Goal: Transaction & Acquisition: Purchase product/service

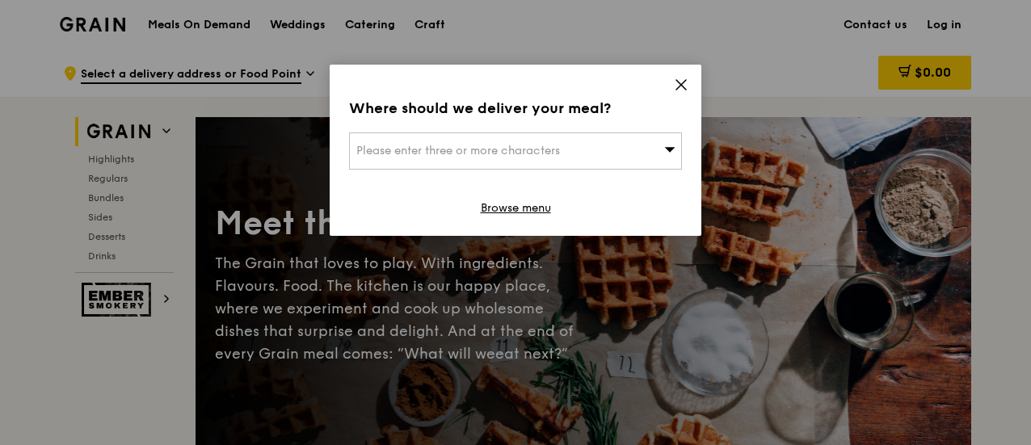
click at [666, 143] on icon at bounding box center [669, 149] width 11 height 12
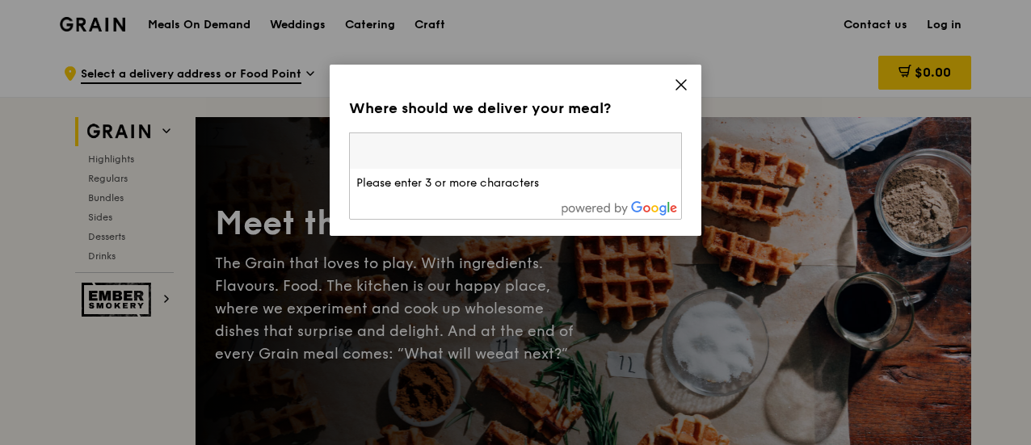
click at [543, 159] on input "search" at bounding box center [515, 151] width 331 height 36
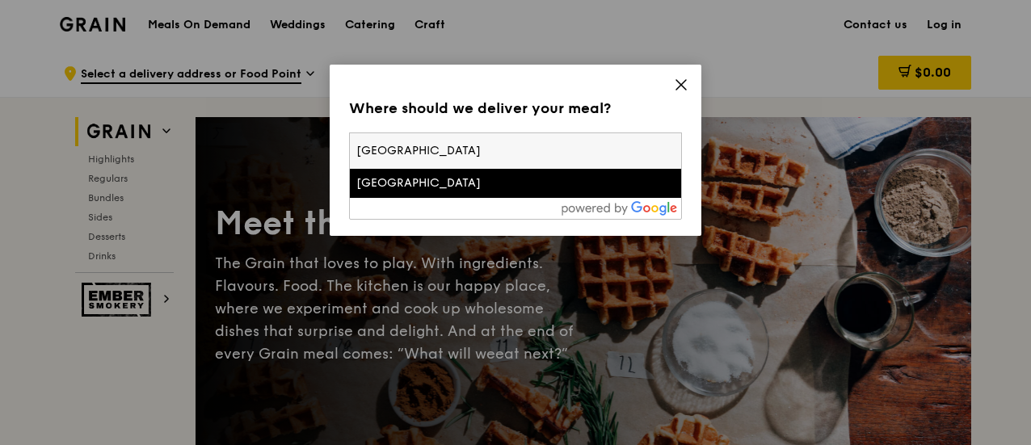
type input "[GEOGRAPHIC_DATA]"
click at [452, 179] on div "[GEOGRAPHIC_DATA]" at bounding box center [475, 183] width 239 height 16
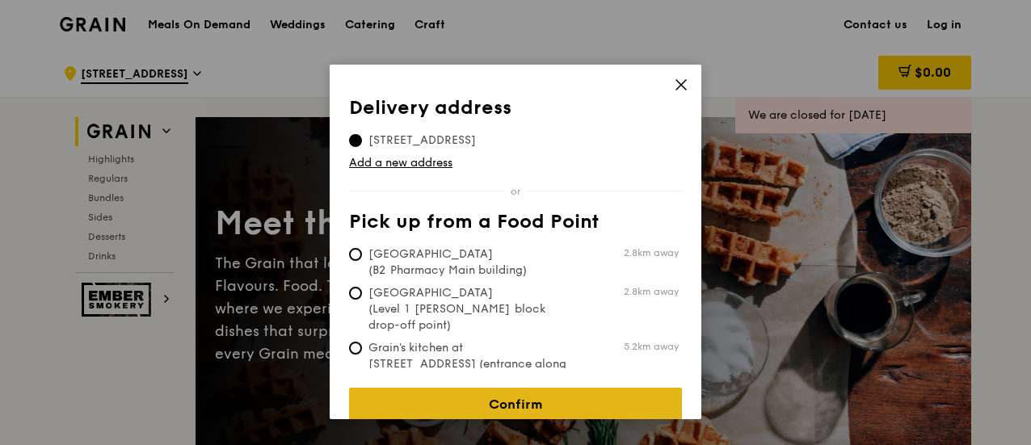
click at [507, 388] on link "Confirm" at bounding box center [515, 405] width 333 height 34
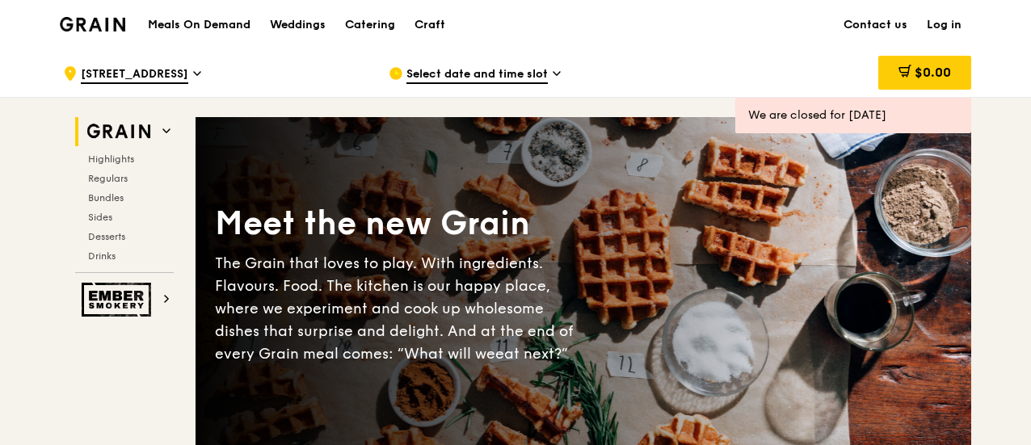
click at [231, 30] on h1 "Meals On Demand" at bounding box center [199, 25] width 103 height 16
click at [233, 22] on h1 "Meals On Demand" at bounding box center [199, 25] width 103 height 16
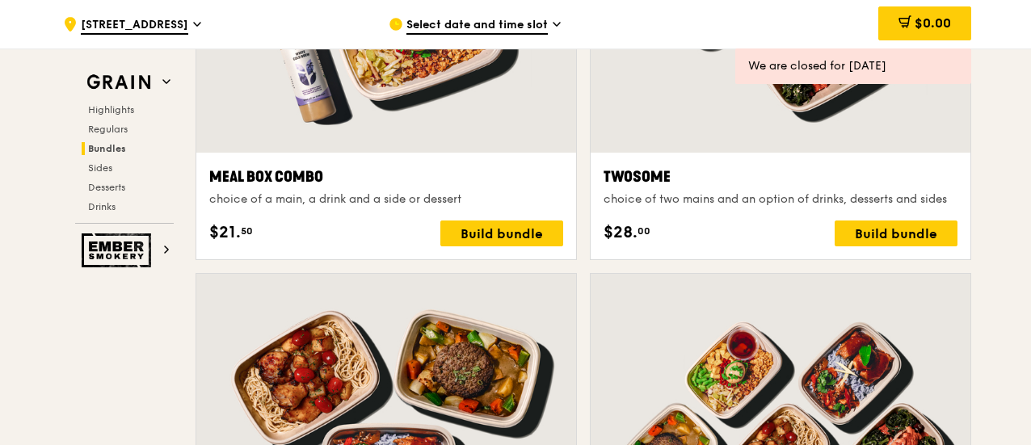
scroll to position [2342, 0]
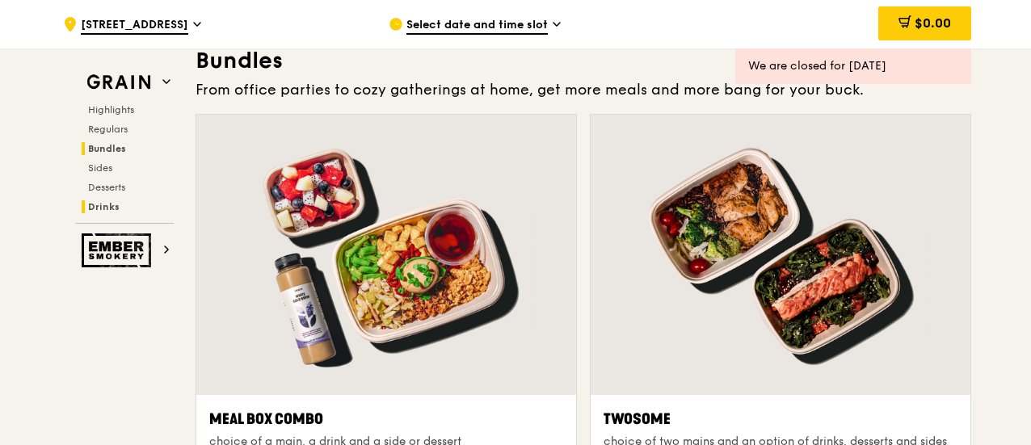
click at [115, 204] on span "Drinks" at bounding box center [104, 206] width 32 height 11
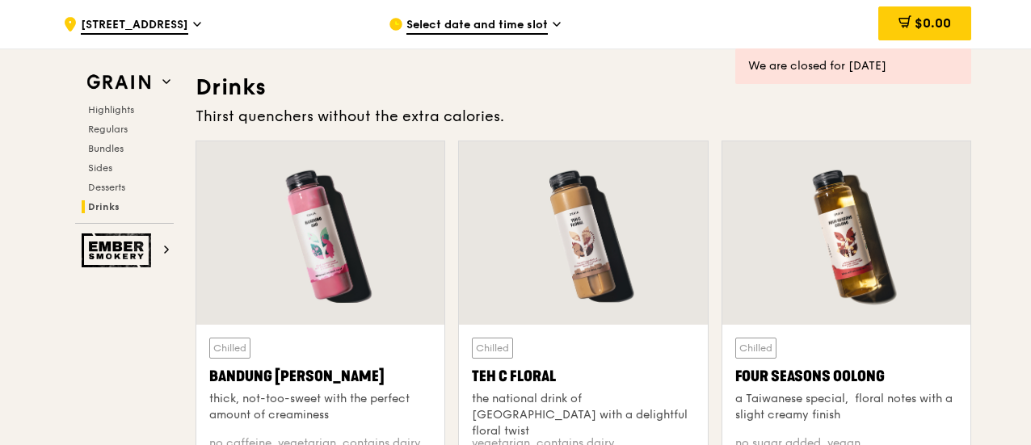
scroll to position [5577, 0]
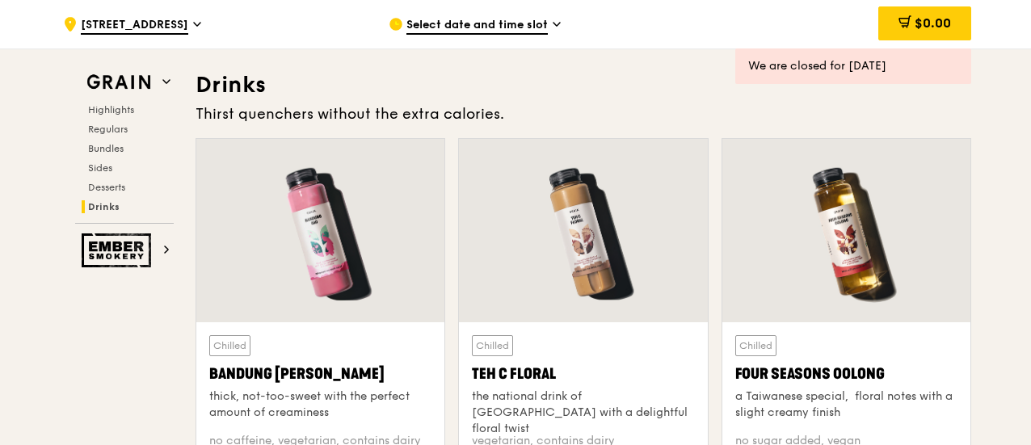
click at [110, 179] on div "Highlights Regulars Bundles Sides Desserts Drinks" at bounding box center [124, 158] width 99 height 110
click at [128, 188] on span "Desserts" at bounding box center [108, 187] width 41 height 11
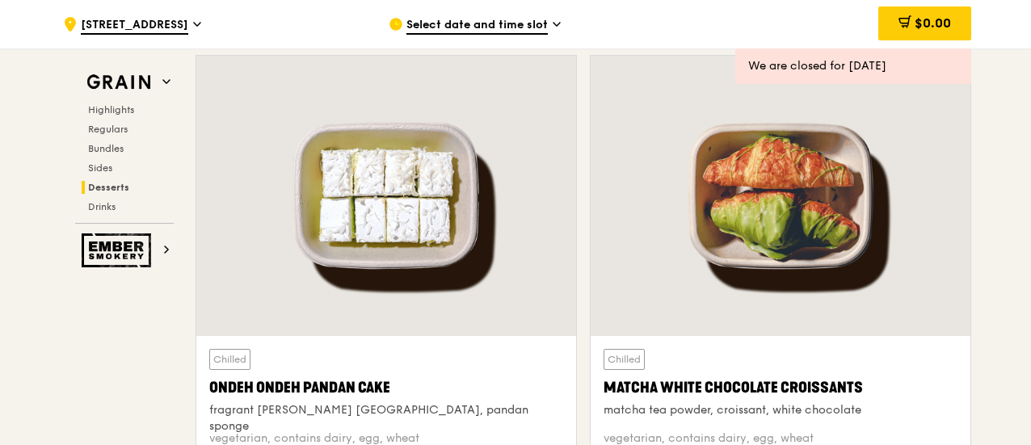
scroll to position [4678, 0]
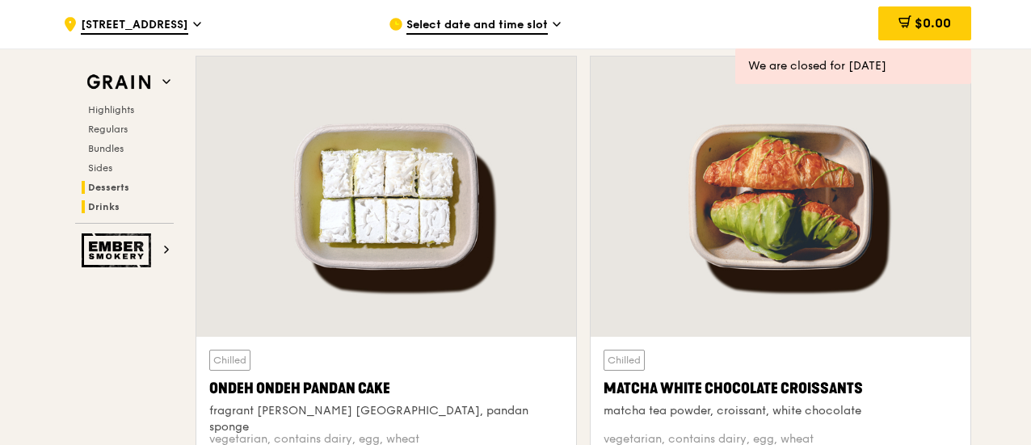
click at [106, 201] on span "Drinks" at bounding box center [104, 206] width 32 height 11
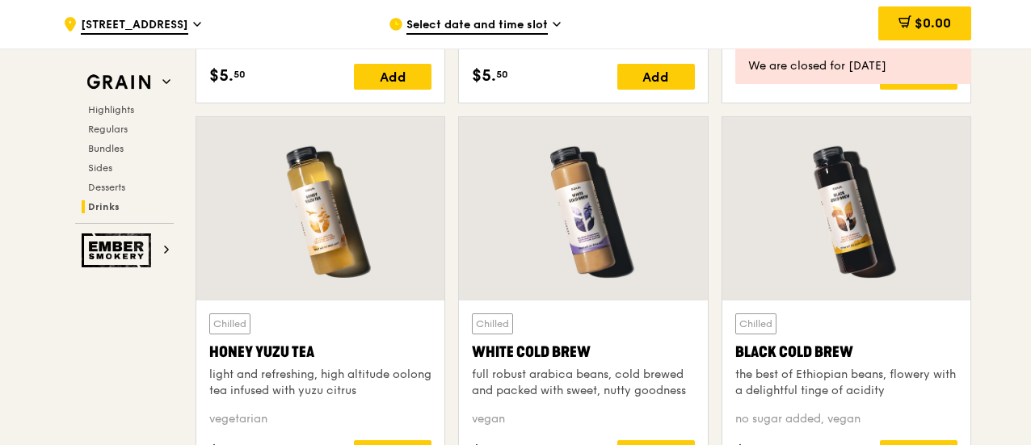
scroll to position [5981, 0]
